Goal: Task Accomplishment & Management: Use online tool/utility

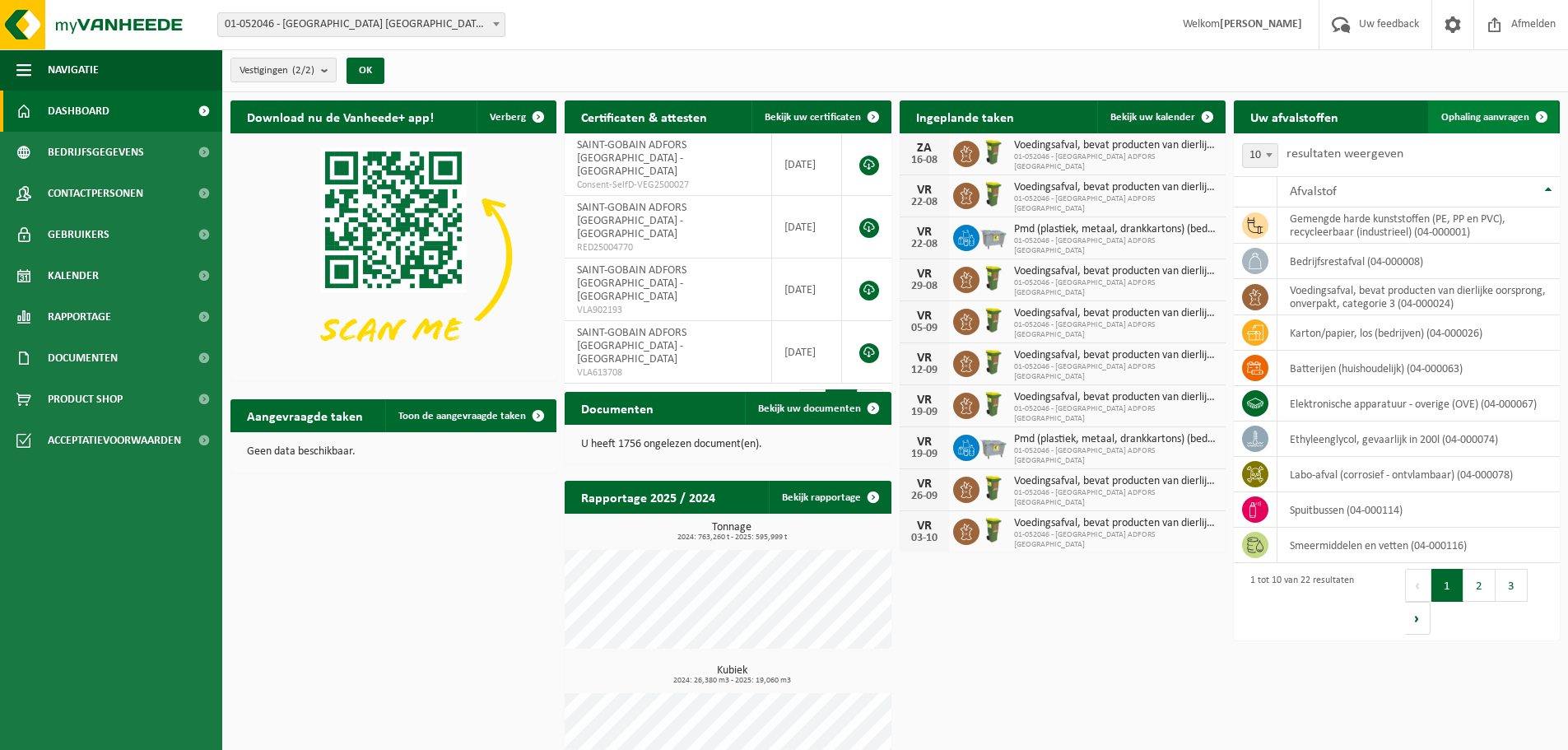
click at [1493, 117] on span "Ophaling aanvragen" at bounding box center [1485, 117] width 88 height 11
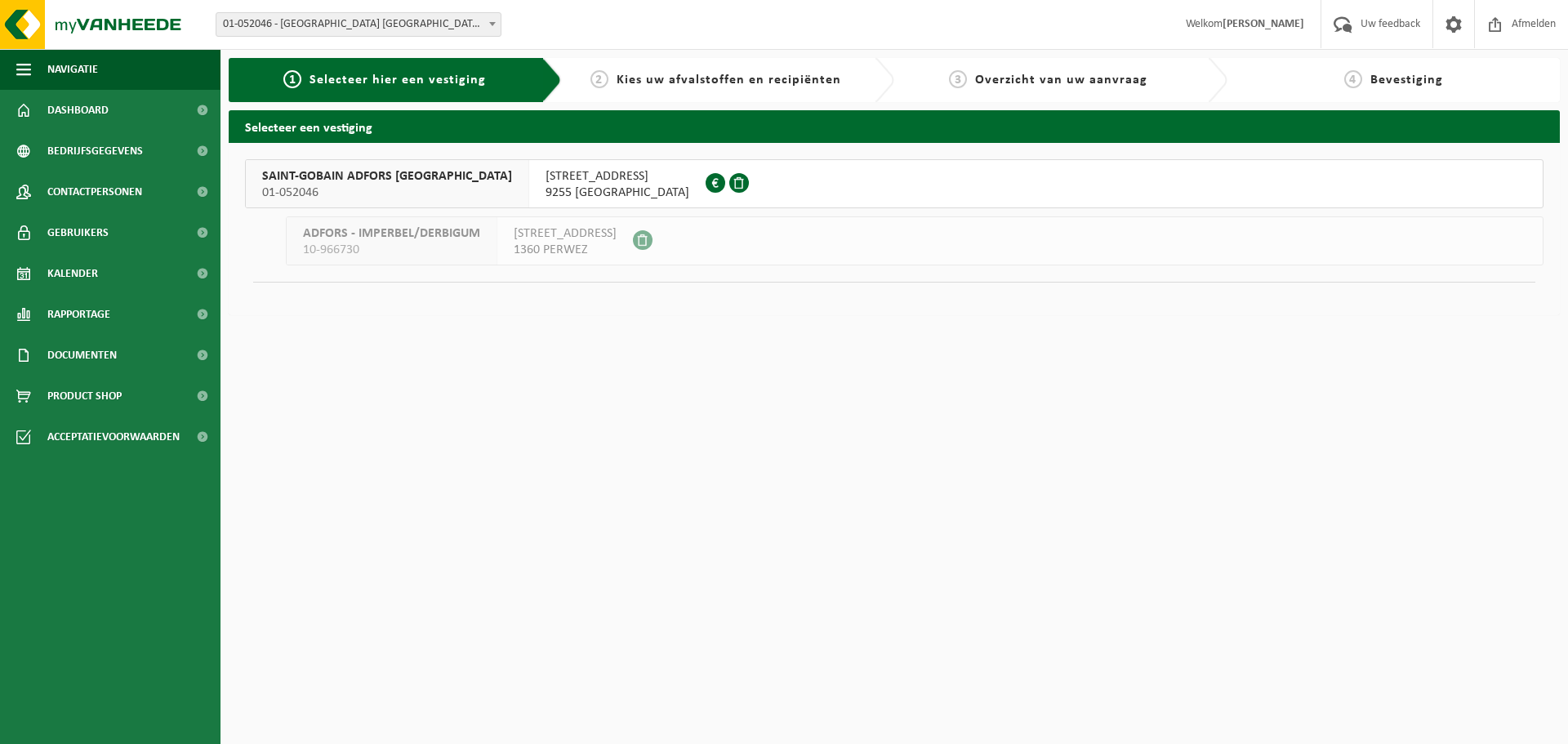
click at [315, 170] on span "SAINT-GOBAIN ADFORS BELGIUM" at bounding box center [387, 176] width 250 height 16
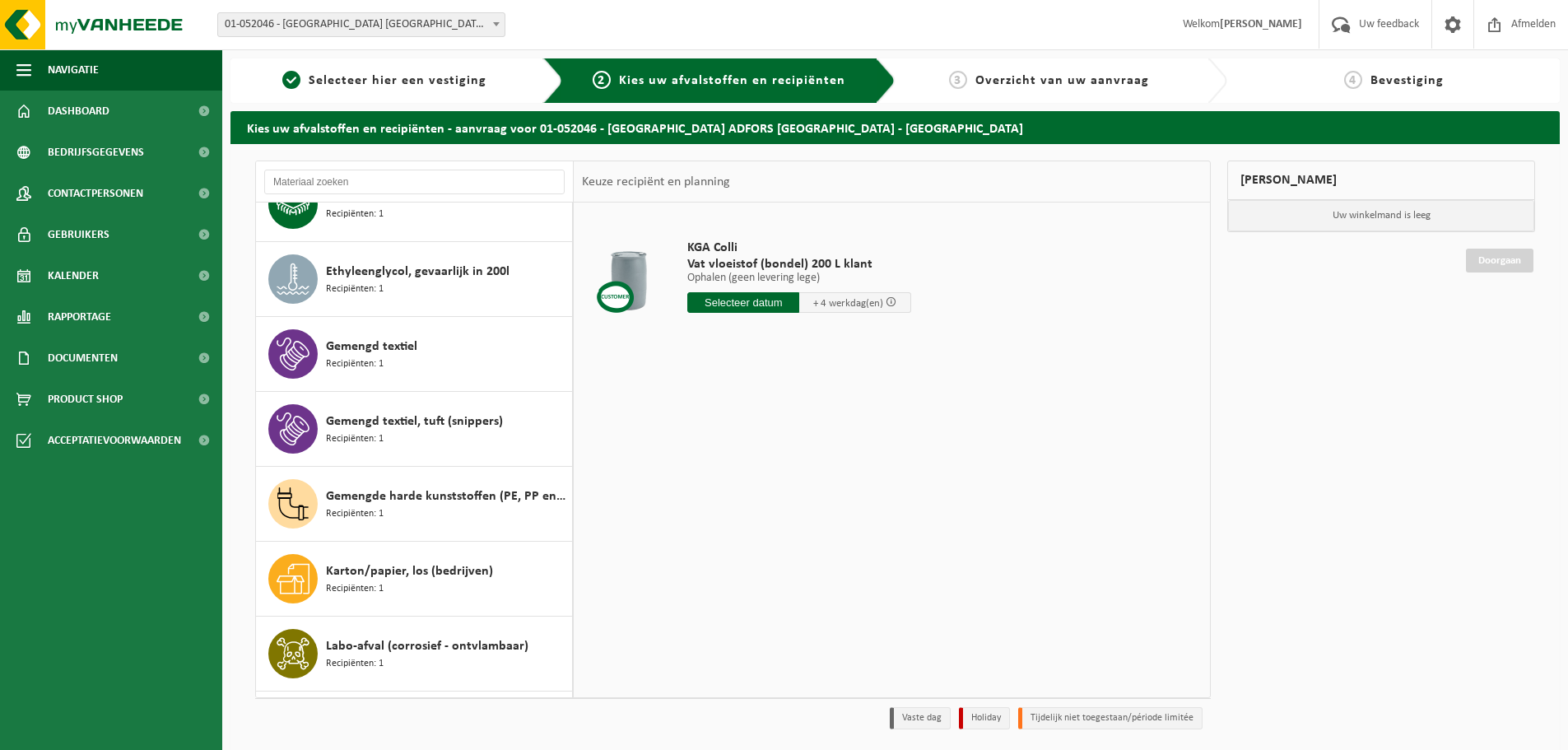
scroll to position [412, 0]
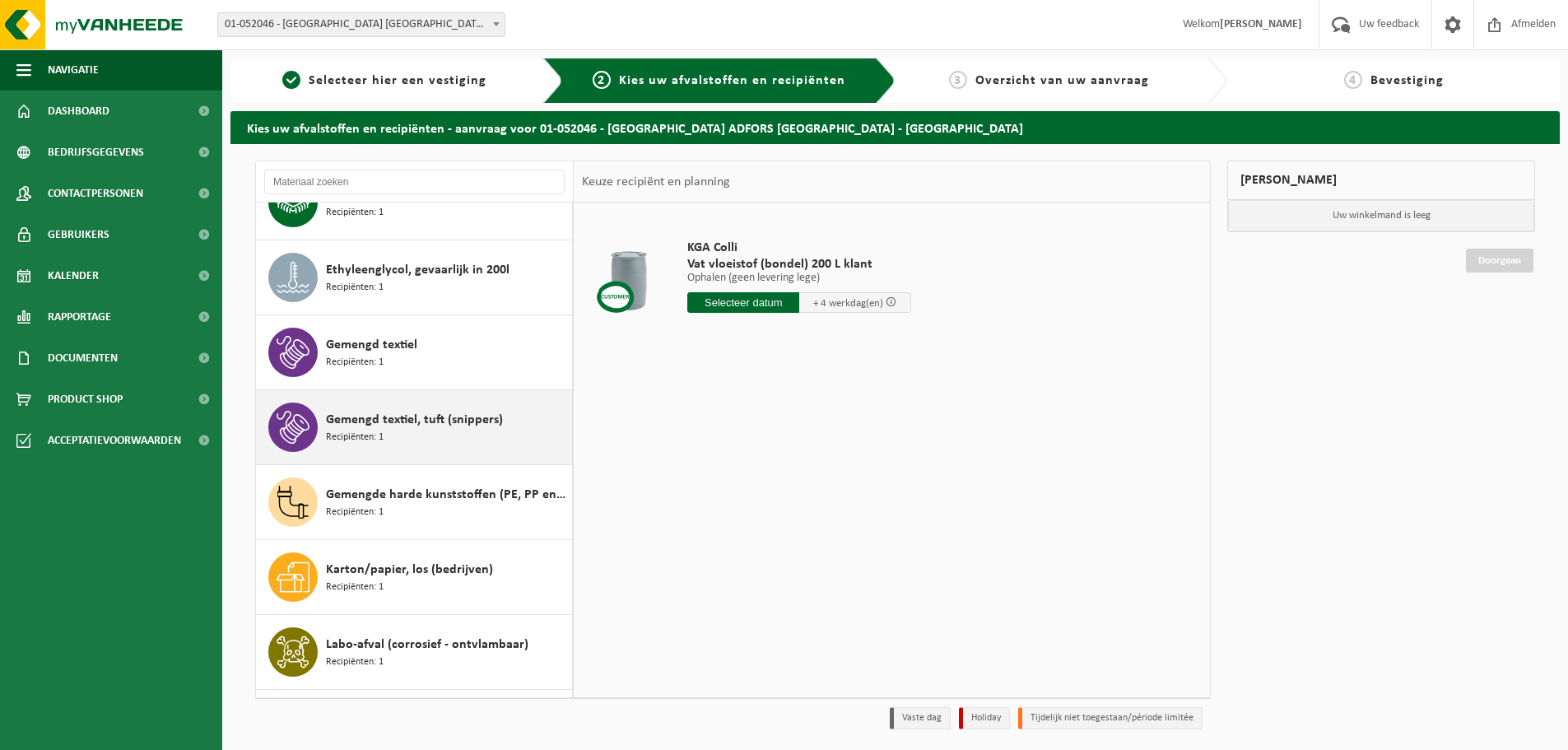
click at [380, 440] on span "Recipiënten: 1" at bounding box center [354, 437] width 58 height 15
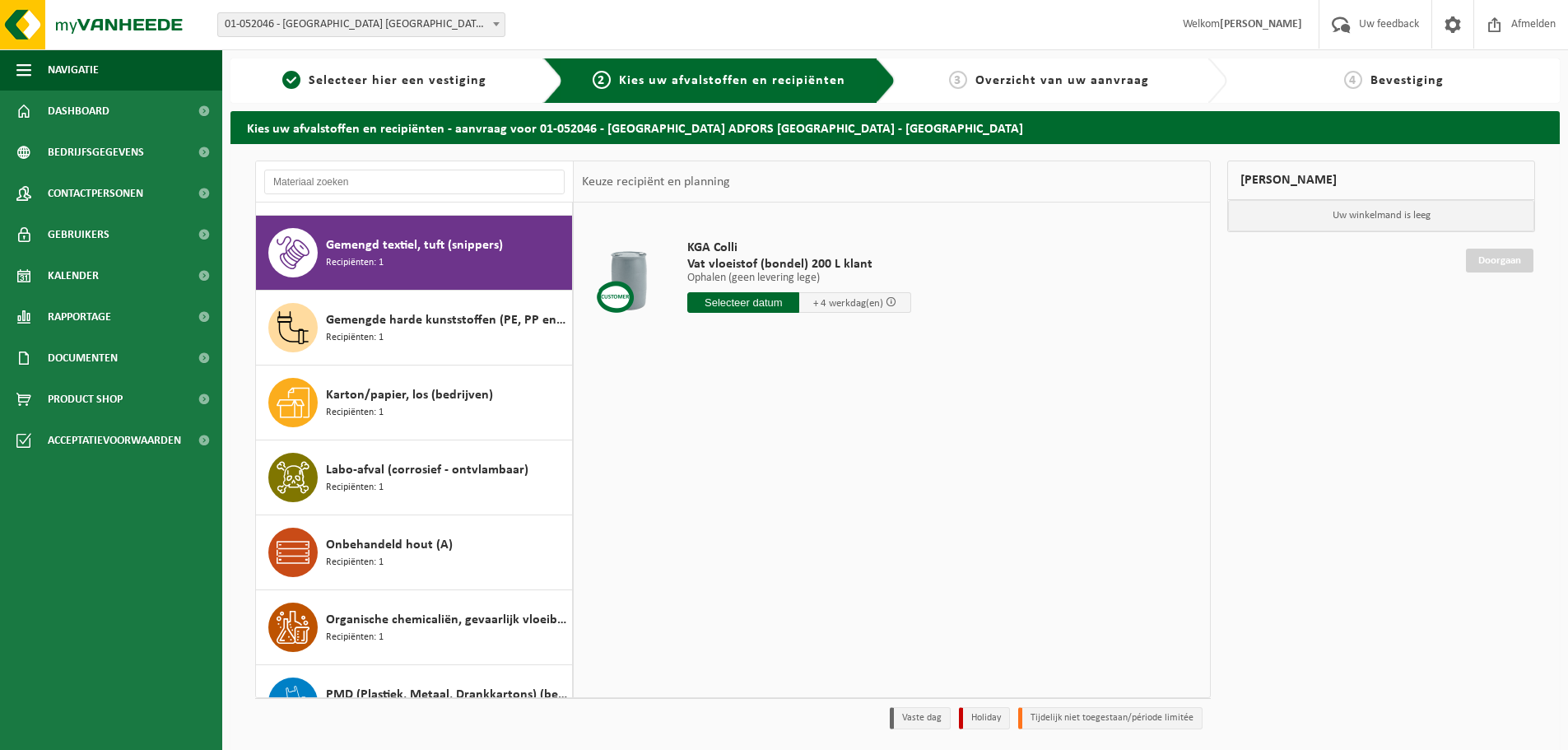
scroll to position [599, 0]
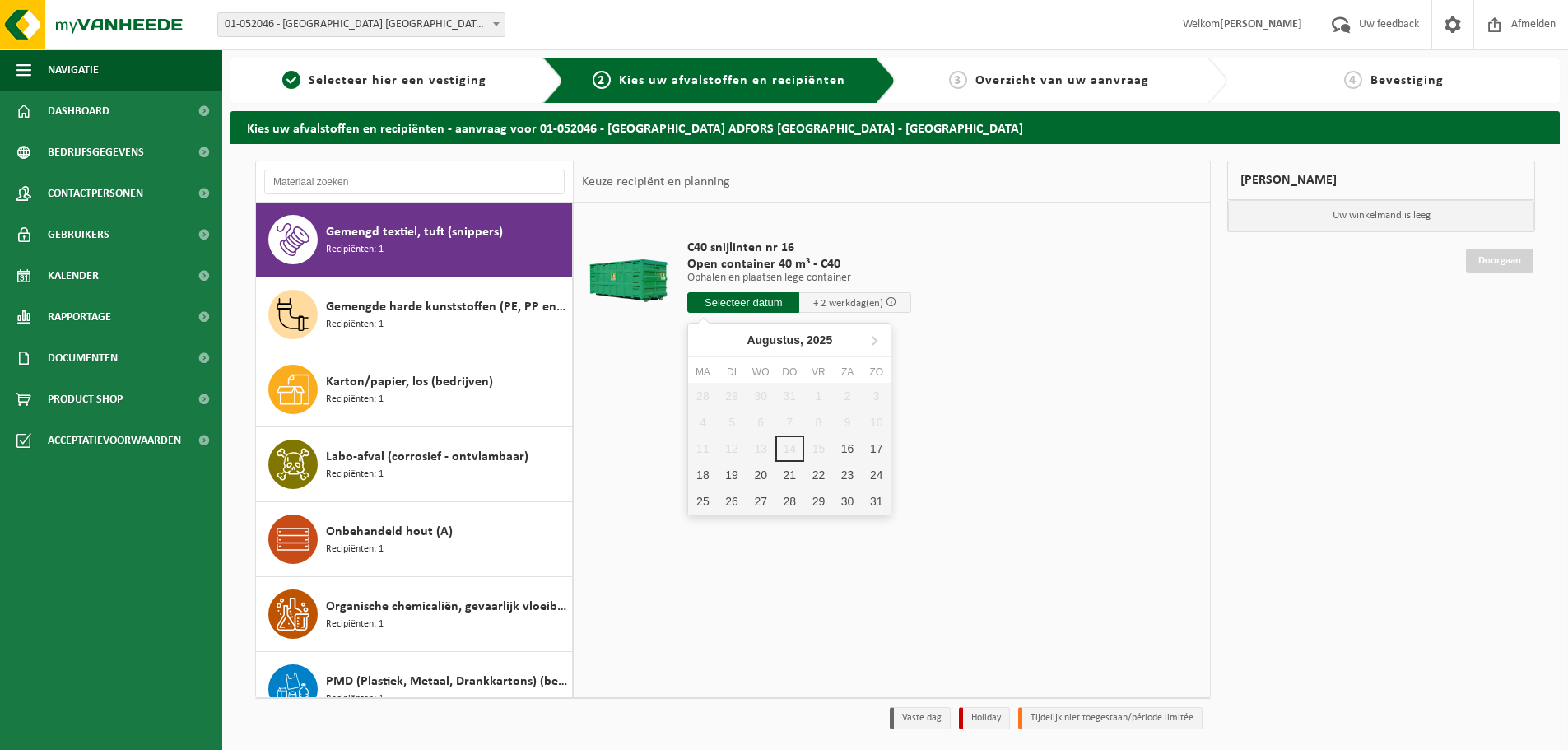
click at [754, 293] on input "text" at bounding box center [743, 303] width 112 height 20
click at [698, 475] on div "18" at bounding box center [703, 474] width 29 height 26
type input "Van 2025-08-18"
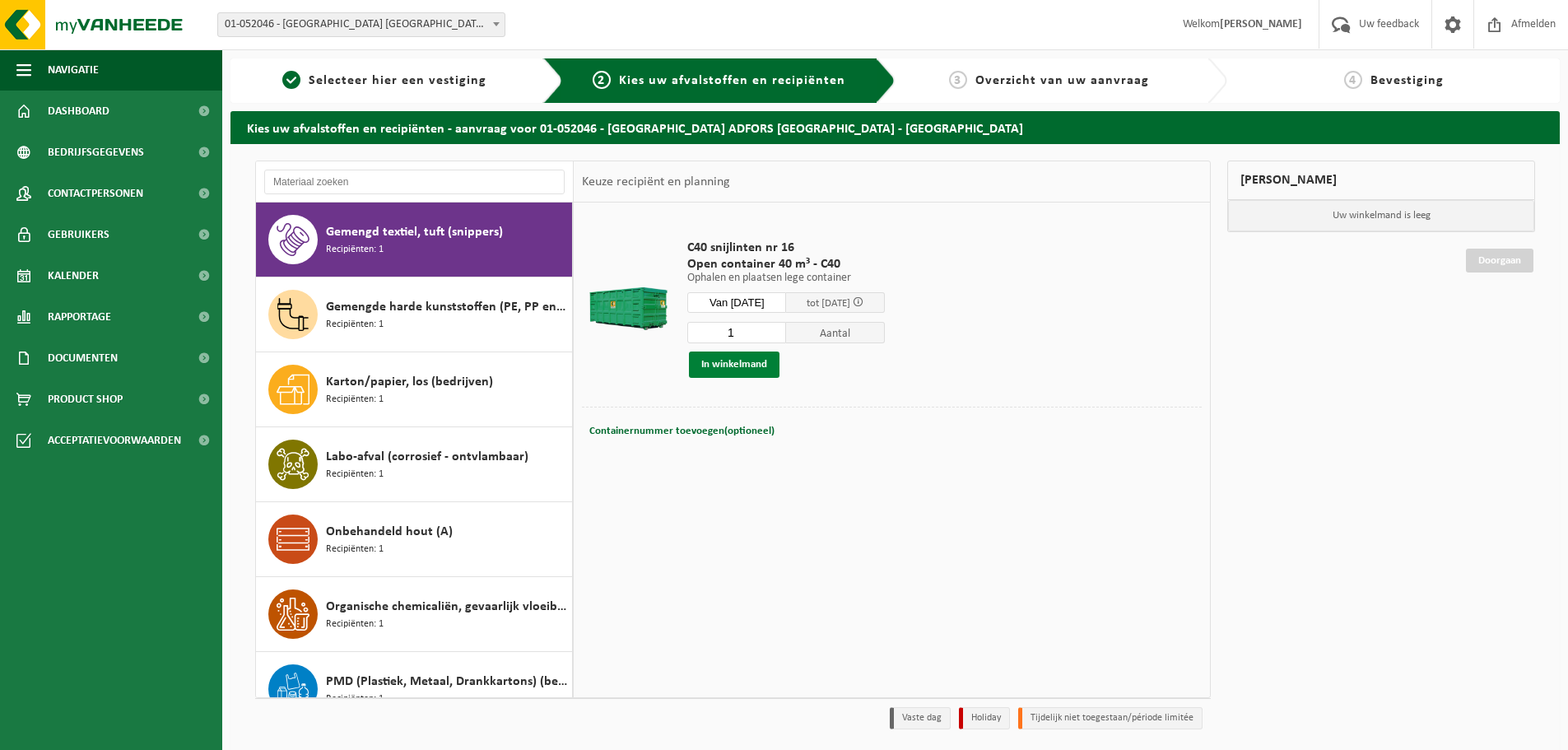
click at [721, 360] on button "In winkelmand" at bounding box center [734, 364] width 90 height 26
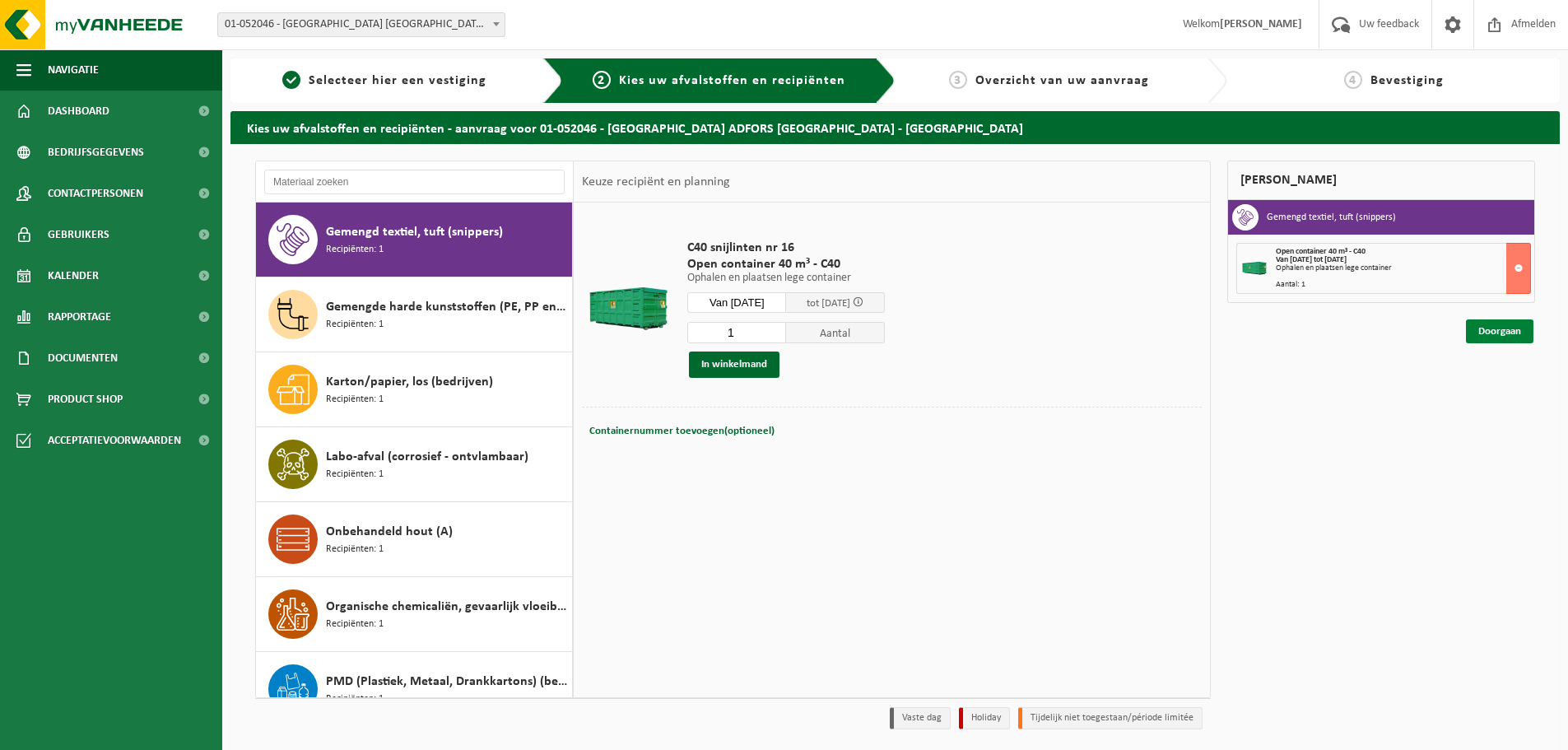
click at [1516, 330] on link "Doorgaan" at bounding box center [1500, 331] width 68 height 24
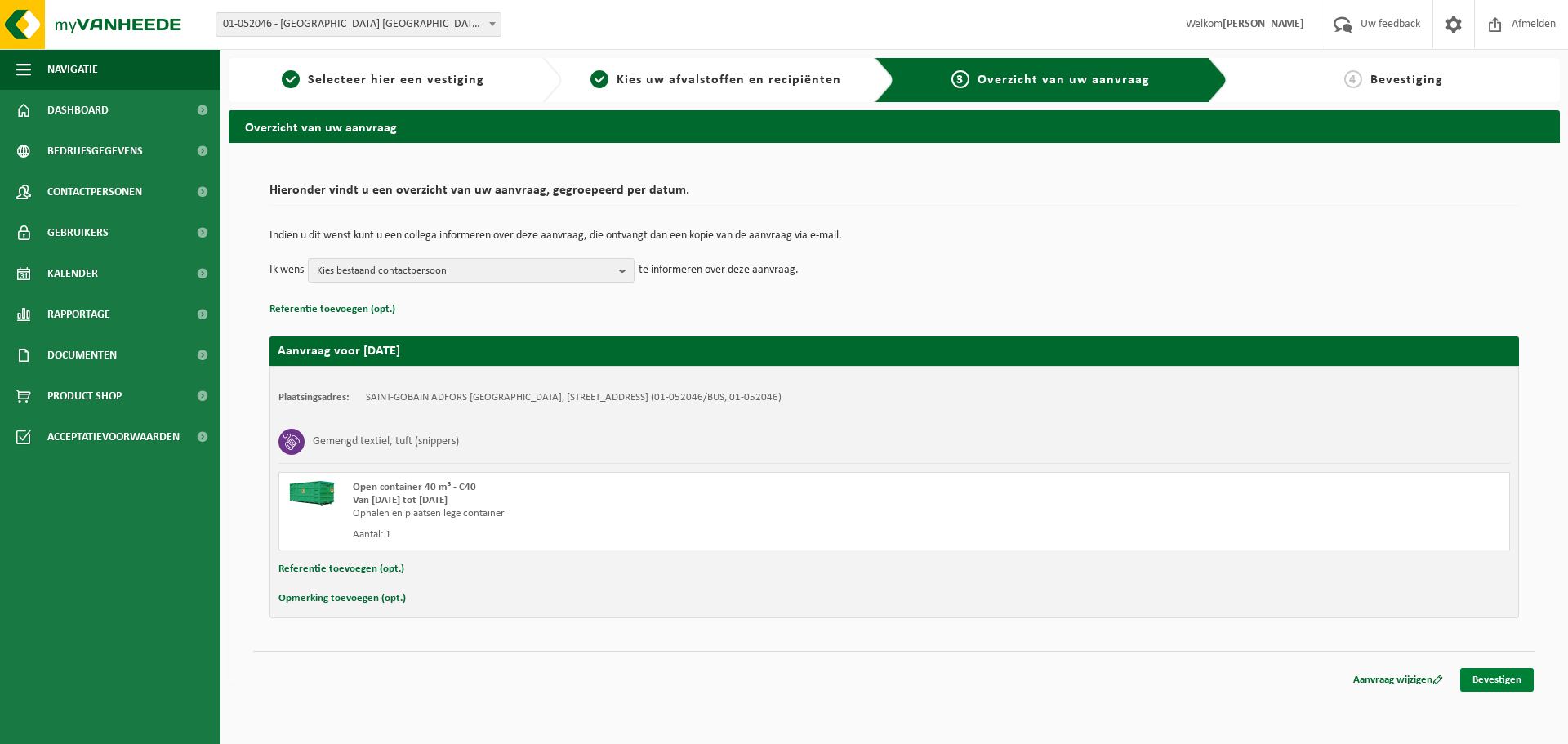
click at [1492, 681] on link "Bevestigen" at bounding box center [1497, 679] width 74 height 23
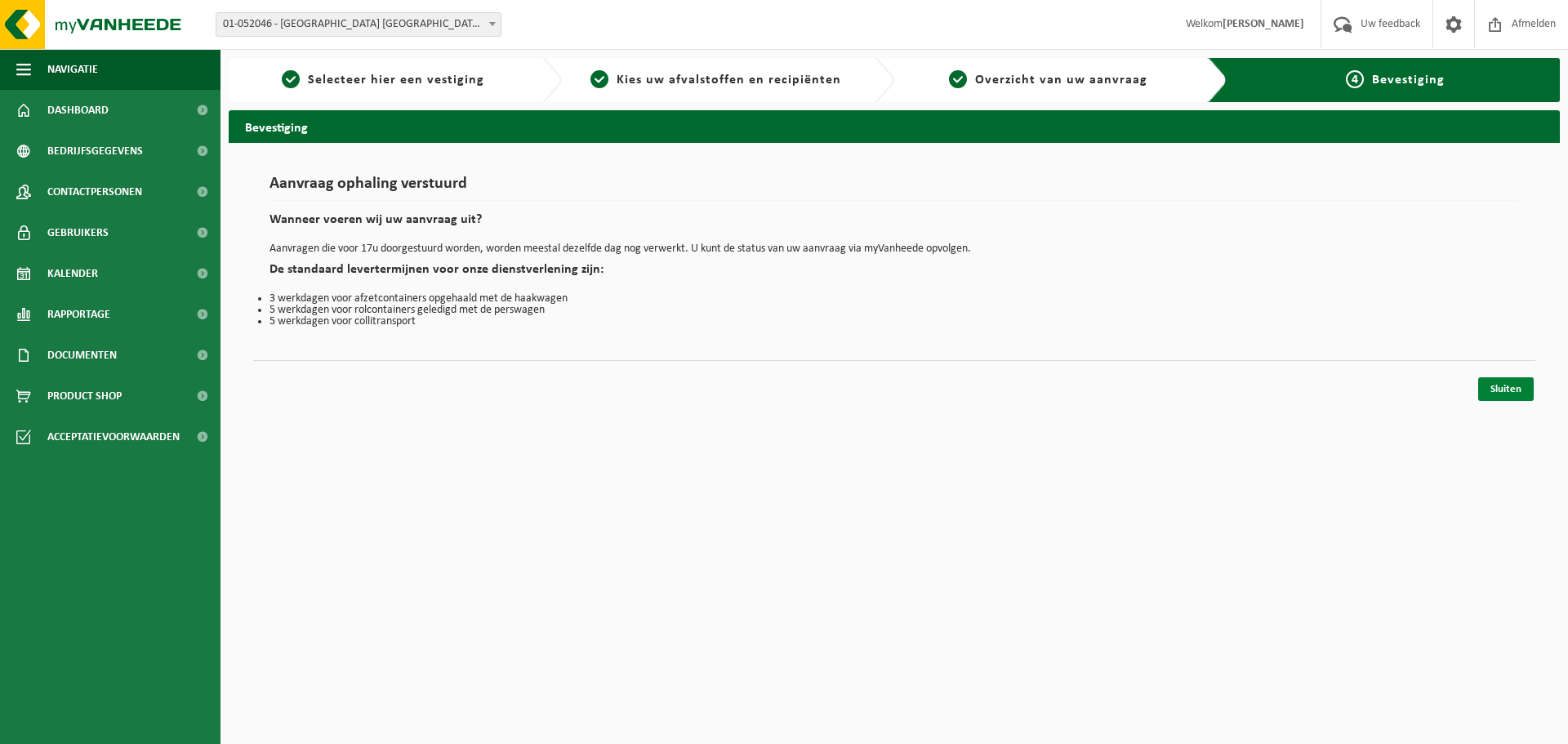
click at [1509, 396] on link "Sluiten" at bounding box center [1506, 389] width 55 height 23
